Goal: Transaction & Acquisition: Download file/media

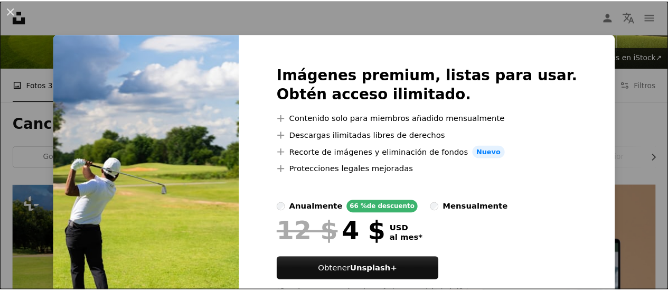
scroll to position [47, 0]
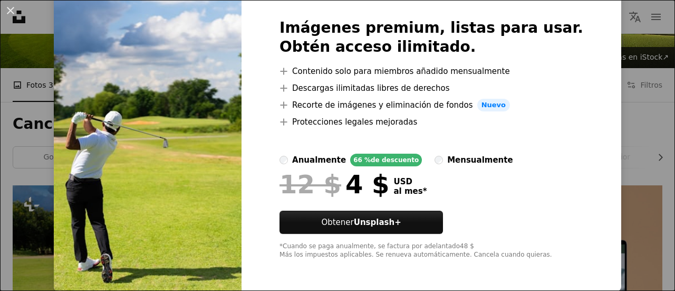
click at [230, 201] on img at bounding box center [148, 139] width 188 height 304
click at [241, 188] on img at bounding box center [148, 139] width 188 height 304
click at [227, 99] on img at bounding box center [148, 139] width 188 height 304
